Goal: Transaction & Acquisition: Purchase product/service

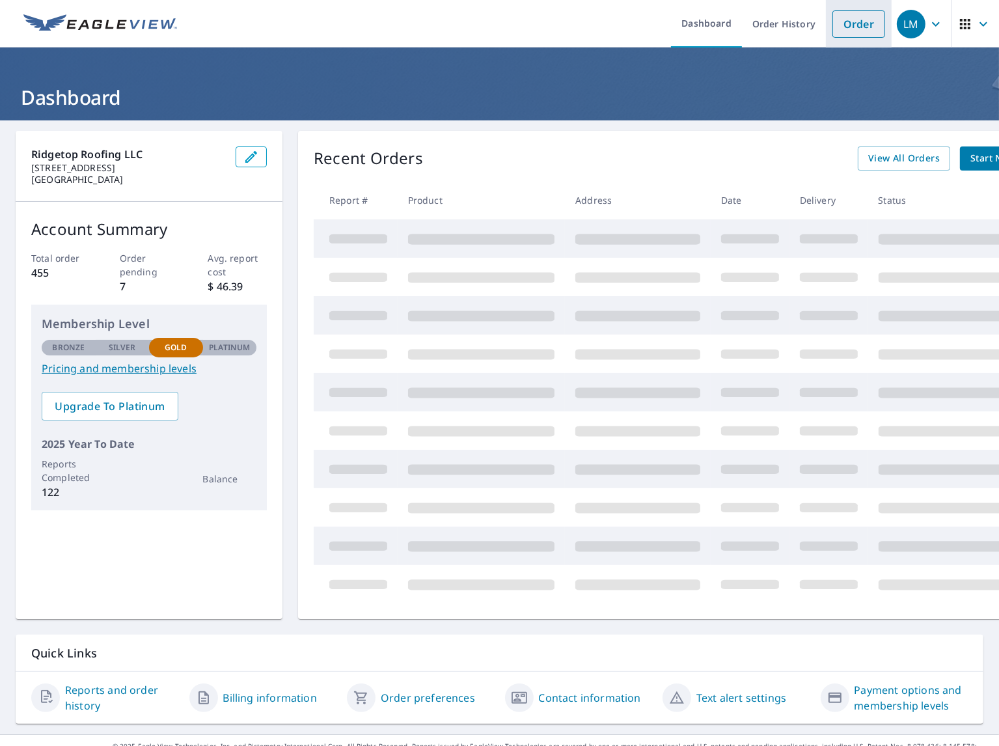
click at [841, 24] on link "Order" at bounding box center [858, 23] width 53 height 27
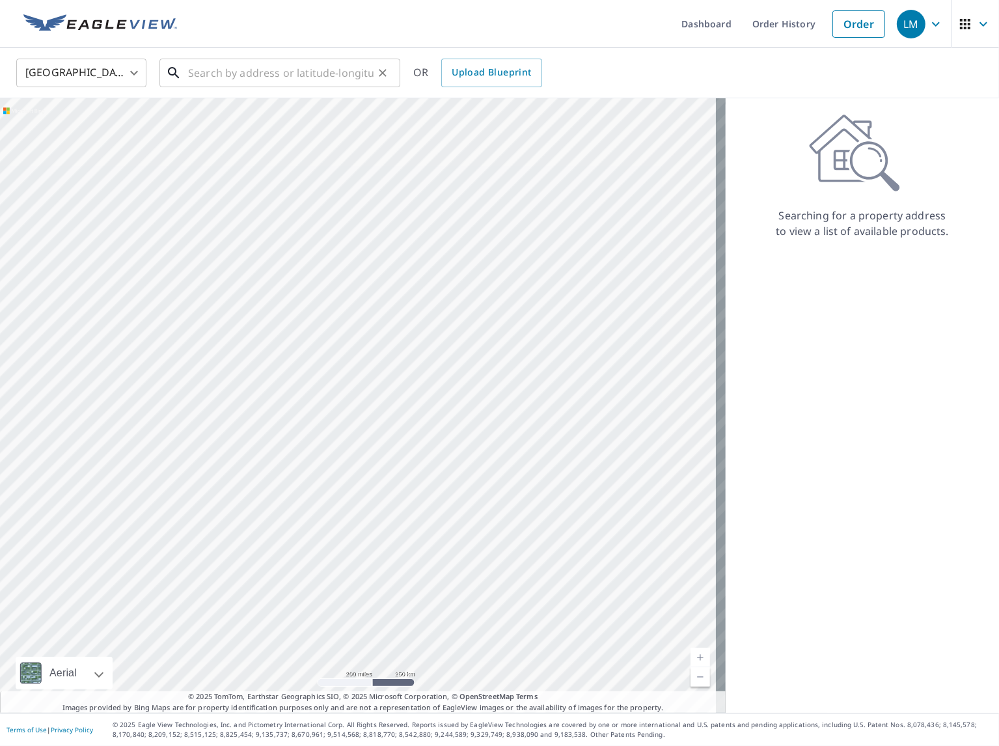
click at [218, 70] on input "text" at bounding box center [280, 73] width 185 height 36
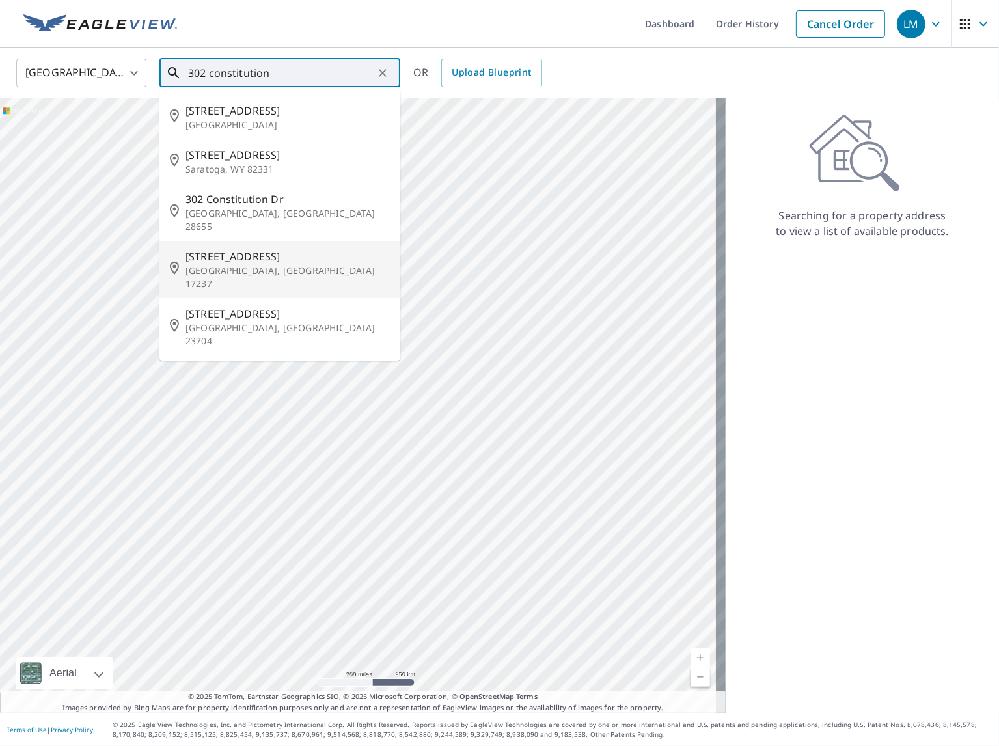
click at [231, 264] on p "[GEOGRAPHIC_DATA], [GEOGRAPHIC_DATA] 17237" at bounding box center [287, 277] width 204 height 26
type input "[STREET_ADDRESS]"
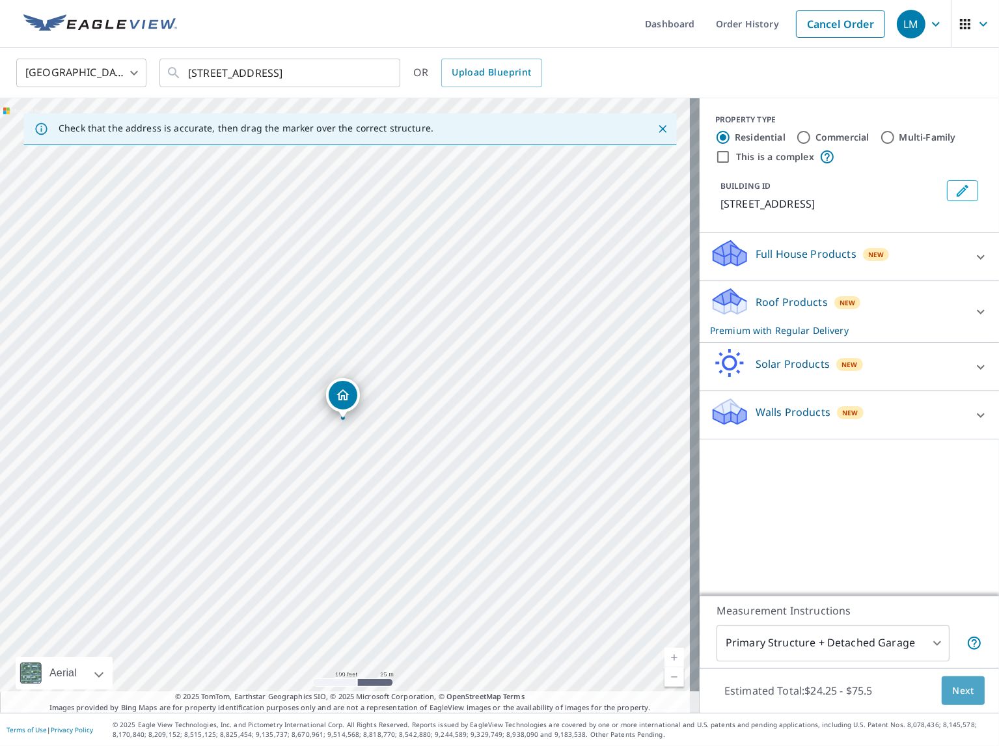
click at [952, 695] on span "Next" at bounding box center [963, 690] width 22 height 16
